Goal: Task Accomplishment & Management: Manage account settings

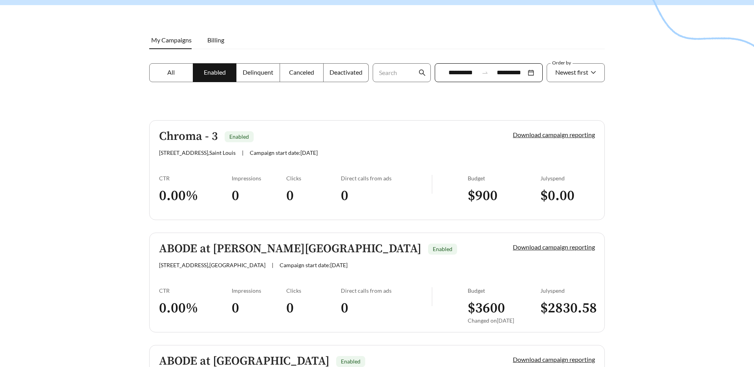
scroll to position [98, 0]
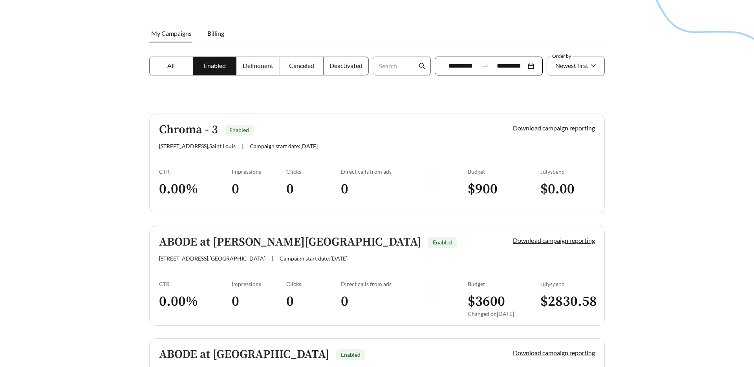
click at [397, 138] on div "Chroma - 3 Enabled [STREET_ADDRESS] | Campaign start date: [DATE]" at bounding box center [322, 136] width 327 height 26
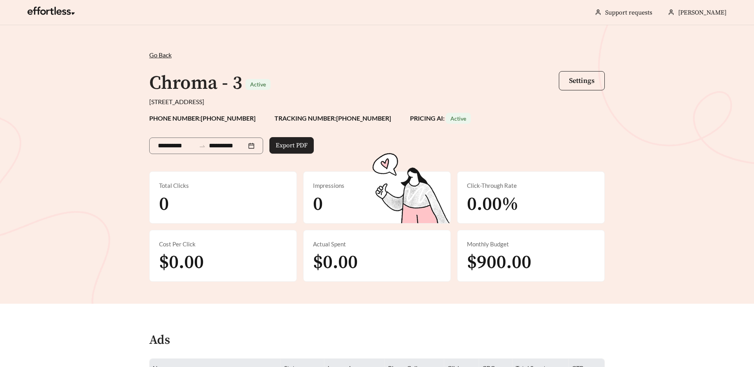
click at [301, 145] on span "Export PDF" at bounding box center [292, 145] width 32 height 9
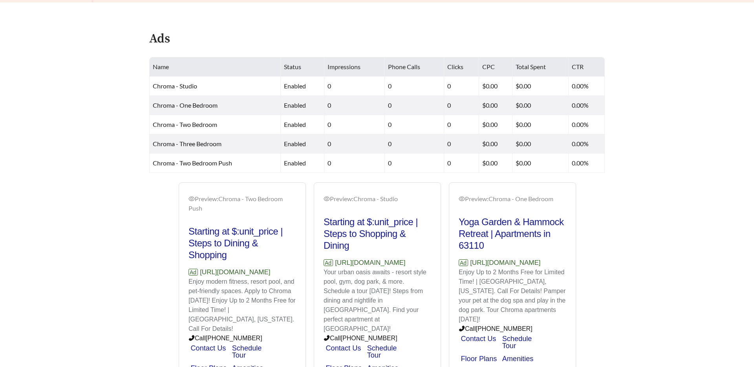
scroll to position [304, 0]
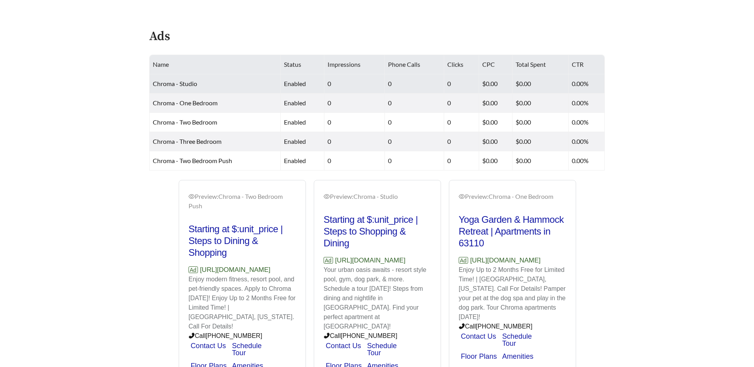
click at [186, 88] on td "Chroma - Studio" at bounding box center [215, 83] width 131 height 19
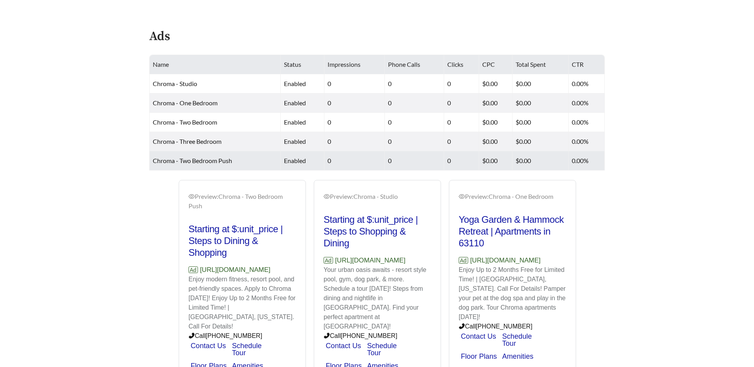
click at [203, 162] on span "Chroma - Two Bedroom Push" at bounding box center [192, 160] width 79 height 7
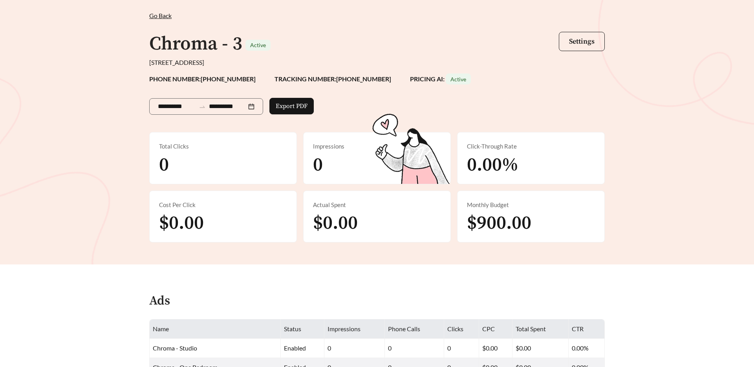
scroll to position [0, 0]
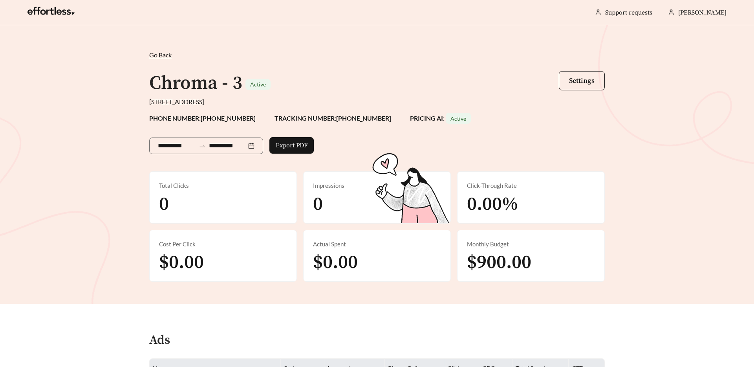
click at [451, 117] on span "Active" at bounding box center [459, 118] width 16 height 7
click at [590, 74] on button "Settings" at bounding box center [582, 80] width 46 height 19
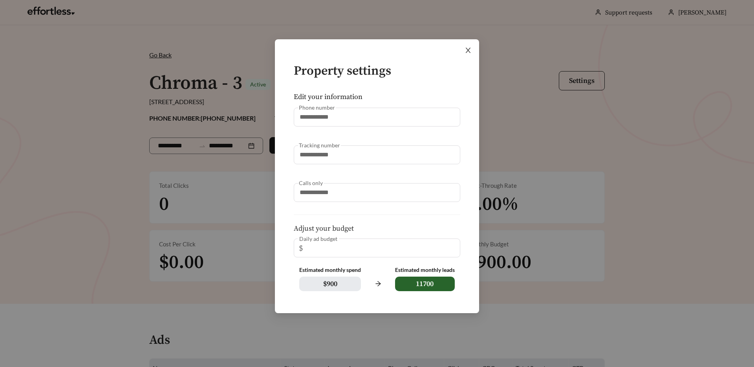
click at [468, 54] on span "Close" at bounding box center [468, 50] width 22 height 22
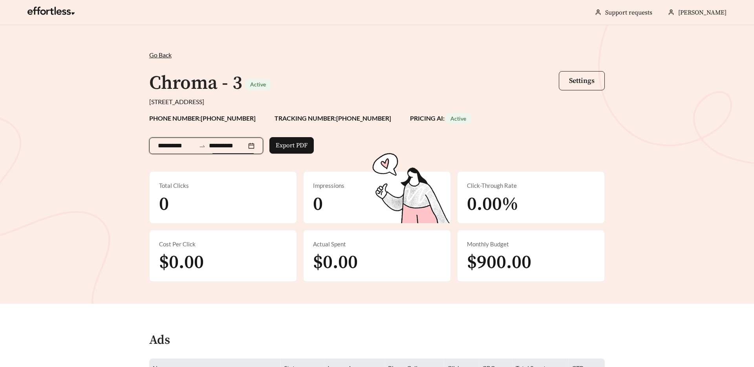
click at [241, 145] on input "**********" at bounding box center [228, 145] width 38 height 9
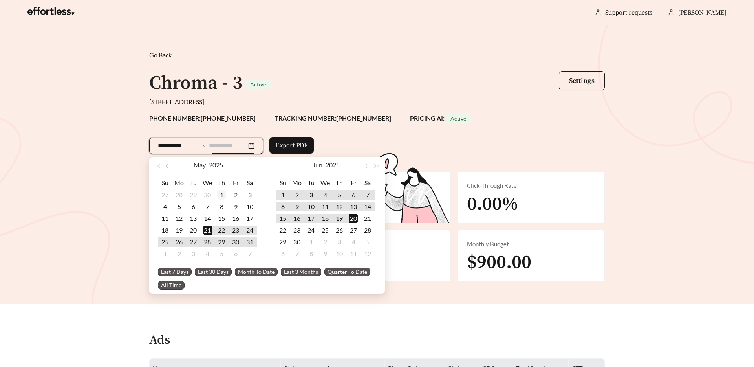
type input "**********"
click at [224, 196] on div "1" at bounding box center [221, 194] width 9 height 9
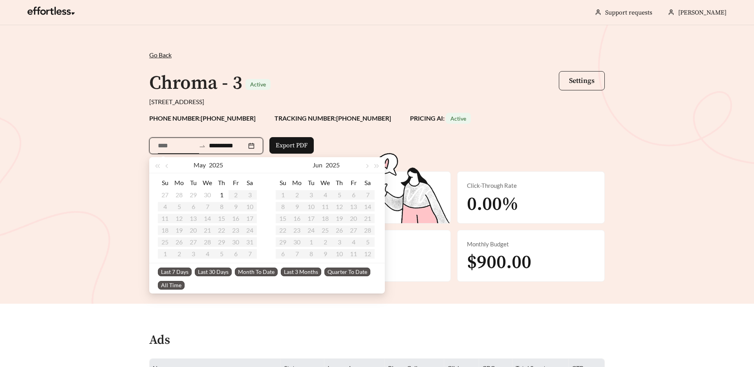
click at [210, 274] on span "Last 30 Days" at bounding box center [213, 272] width 37 height 9
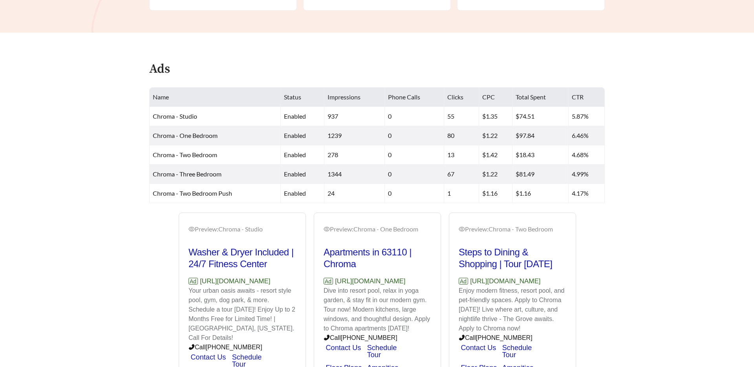
scroll to position [180, 0]
